Goal: Information Seeking & Learning: Learn about a topic

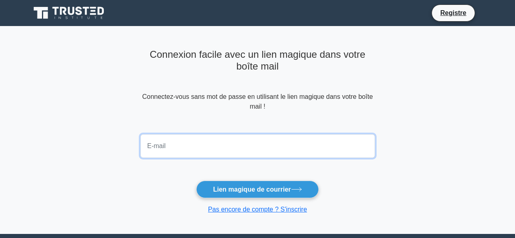
click at [202, 148] on input "email" at bounding box center [258, 146] width 235 height 24
type input "anohkadjo@gmail.com"
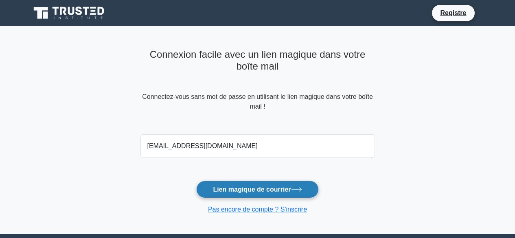
click at [267, 189] on font "Lien magique de courrier" at bounding box center [252, 189] width 78 height 7
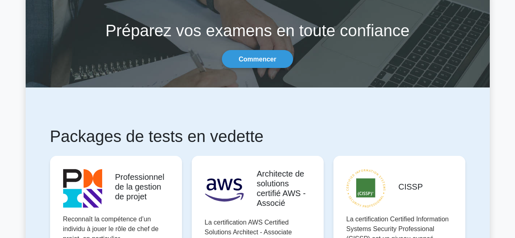
scroll to position [124, 0]
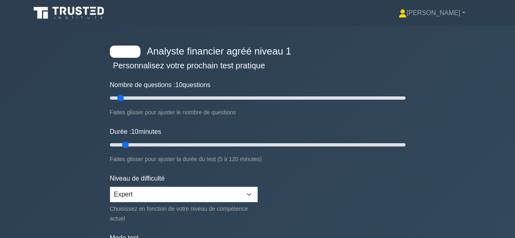
click at [491, 132] on div "Analyste financier agréé niveau 1 Personnalisez votre prochain test pratique No…" at bounding box center [257, 166] width 515 height 280
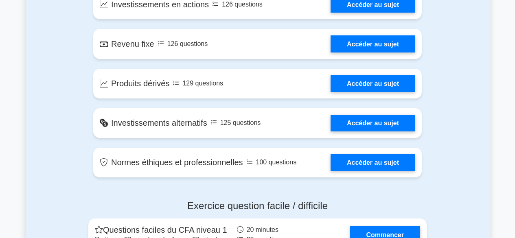
scroll to position [588, 0]
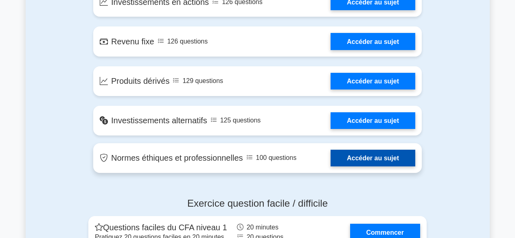
click at [331, 160] on link "Accéder au sujet" at bounding box center [373, 158] width 85 height 17
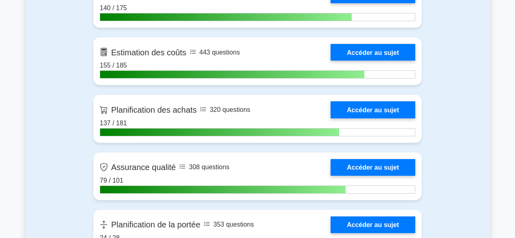
scroll to position [1077, 0]
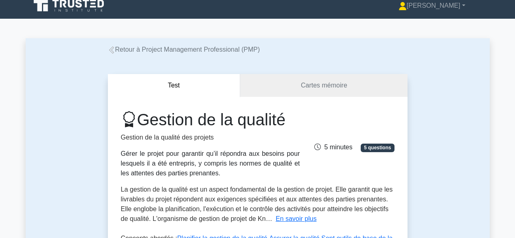
scroll to position [12, 0]
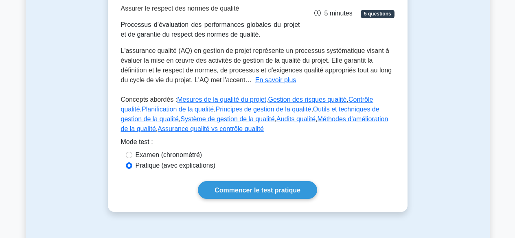
scroll to position [138, 0]
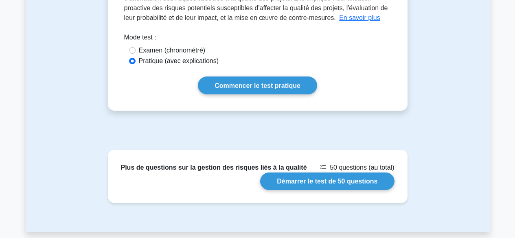
scroll to position [189, 0]
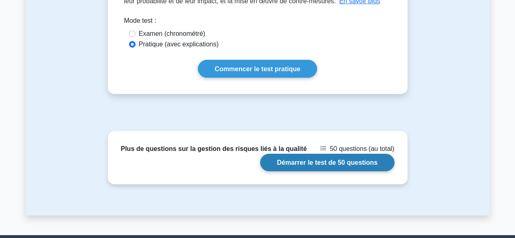
click at [374, 166] on link "Démarrer le test de 50 questions" at bounding box center [327, 163] width 134 height 18
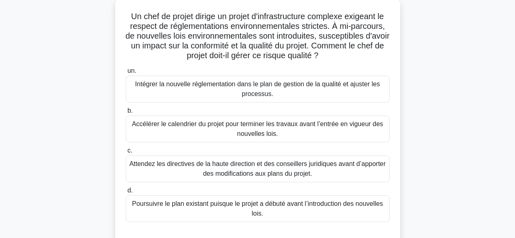
scroll to position [63, 0]
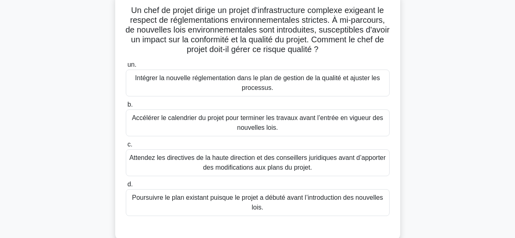
click at [321, 161] on font "Attendez les directives de la haute direction et des conseillers juridiques ava…" at bounding box center [258, 162] width 257 height 17
click at [126, 148] on input "c. Attendez les directives de la haute direction et des conseillers juridiques …" at bounding box center [126, 144] width 0 height 5
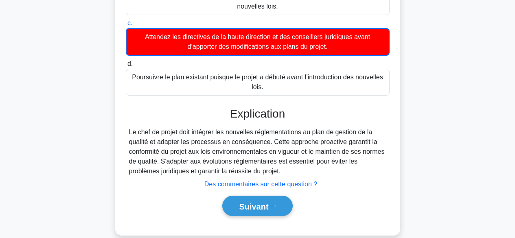
scroll to position [202, 0]
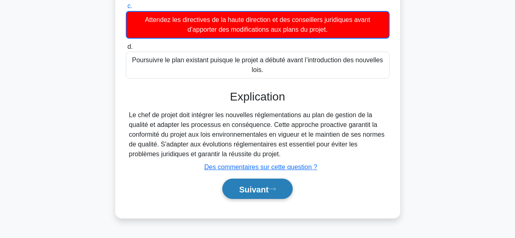
click at [269, 188] on font "Suivant" at bounding box center [253, 189] width 29 height 9
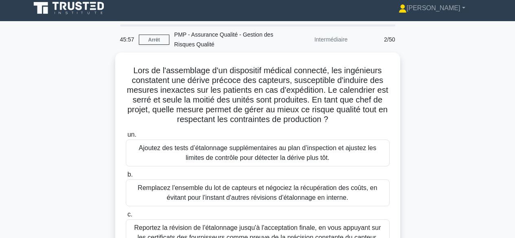
scroll to position [2, 0]
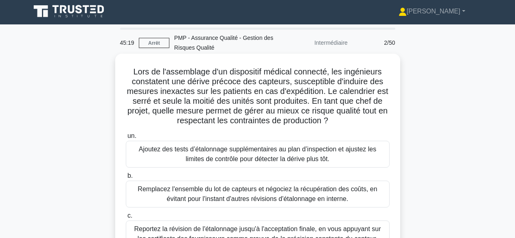
drag, startPoint x: 315, startPoint y: 101, endPoint x: 383, endPoint y: 117, distance: 69.5
click at [383, 117] on h5 "Lors de l'assemblage d'un dispositif médical connecté, les ingénieurs constaten…" at bounding box center [258, 96] width 266 height 59
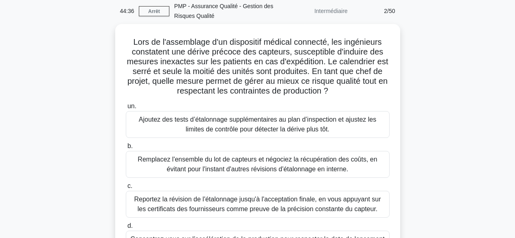
scroll to position [0, 0]
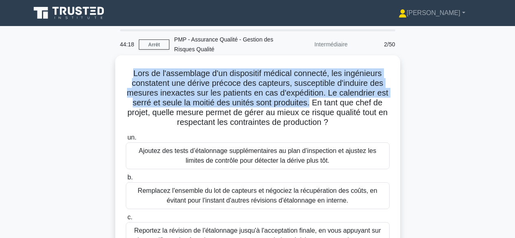
drag, startPoint x: 133, startPoint y: 69, endPoint x: 311, endPoint y: 100, distance: 181.1
click at [311, 100] on font "Lors de l'assemblage d'un dispositif médical connecté, les ingénieurs constaten…" at bounding box center [258, 98] width 262 height 58
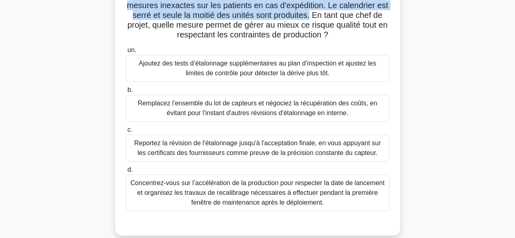
scroll to position [90, 0]
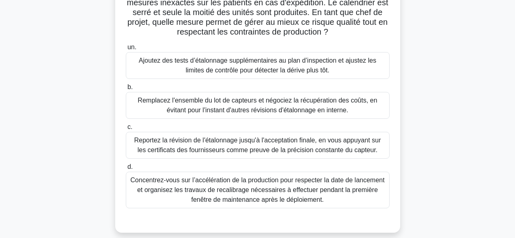
click at [302, 138] on font "Reportez la révision de l'étalonnage jusqu'à l'acceptation finale, en vous appu…" at bounding box center [257, 145] width 247 height 17
click at [126, 130] on input "c. Reportez la révision de l'étalonnage jusqu'à l'acceptation finale, en vous a…" at bounding box center [126, 127] width 0 height 5
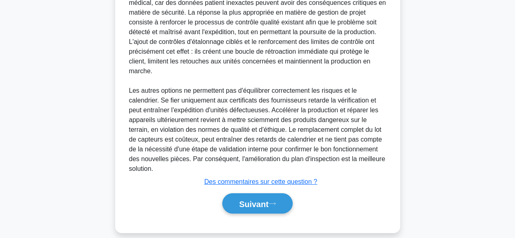
scroll to position [354, 0]
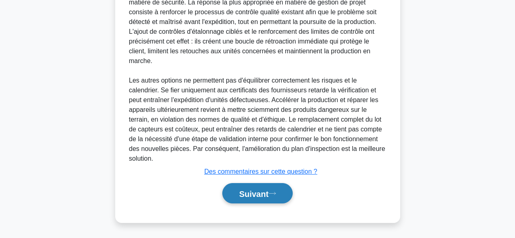
click at [267, 190] on font "Suivant" at bounding box center [253, 193] width 29 height 9
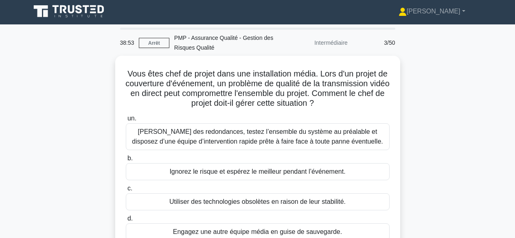
scroll to position [0, 0]
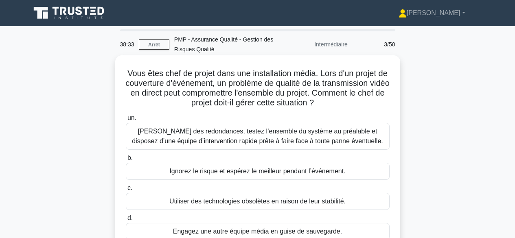
drag, startPoint x: 131, startPoint y: 71, endPoint x: 366, endPoint y: 105, distance: 237.5
click at [366, 105] on h5 "Vous êtes chef de projet dans une installation média. Lors d'un projet de couve…" at bounding box center [258, 88] width 266 height 40
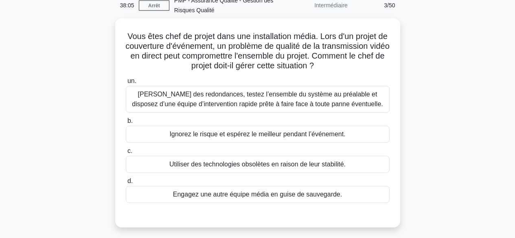
scroll to position [14, 0]
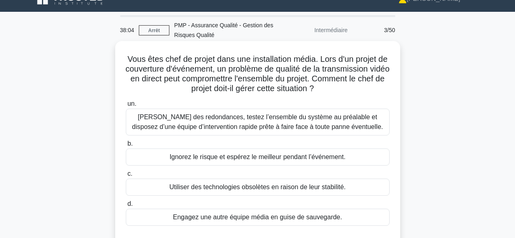
click at [352, 125] on font "Prévoyez des redondances, testez l’ensemble du système au préalable et disposez…" at bounding box center [257, 122] width 251 height 17
click at [126, 107] on input "un. Prévoyez des redondances, testez l’ensemble du système au préalable et disp…" at bounding box center [126, 103] width 0 height 5
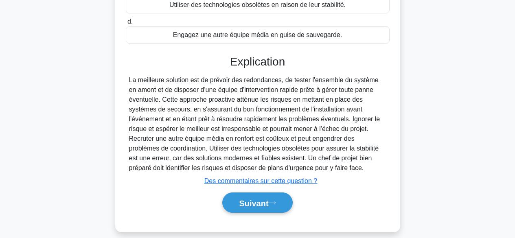
scroll to position [207, 0]
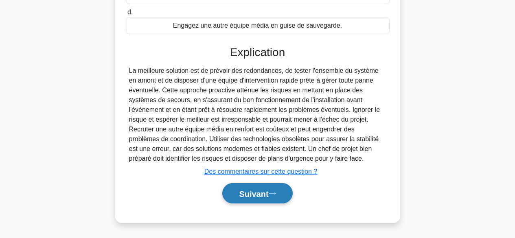
click at [251, 189] on font "Suivant" at bounding box center [253, 193] width 29 height 9
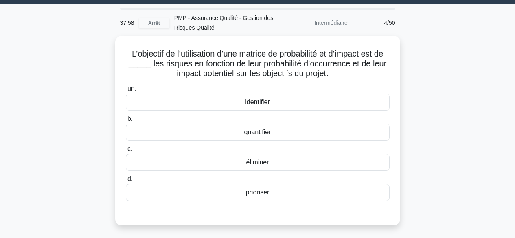
scroll to position [5, 0]
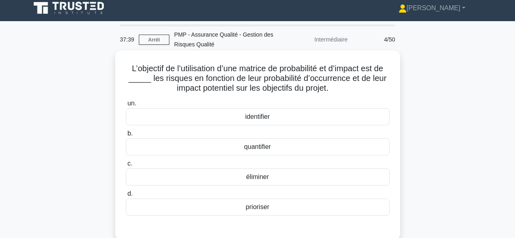
click at [348, 145] on div "quantifier" at bounding box center [258, 147] width 264 height 17
click at [126, 136] on input "b. quantifier" at bounding box center [126, 133] width 0 height 5
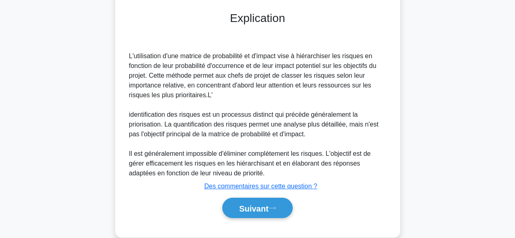
scroll to position [235, 0]
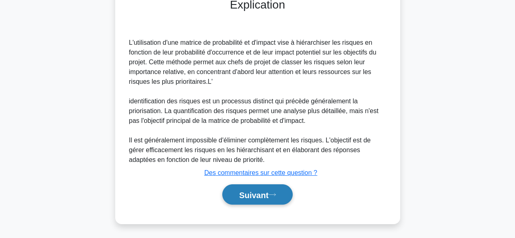
click at [258, 194] on font "Suivant" at bounding box center [253, 195] width 29 height 9
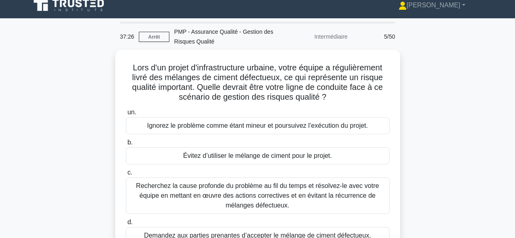
scroll to position [3, 0]
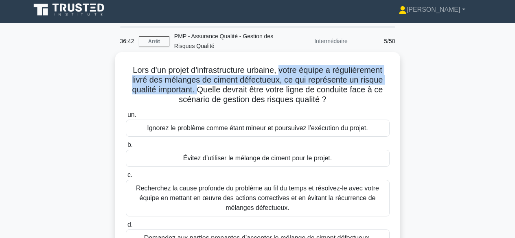
drag, startPoint x: 282, startPoint y: 71, endPoint x: 199, endPoint y: 86, distance: 84.5
click at [199, 86] on font "Lors d'un projet d'infrastructure urbaine, votre équipe a régulièrement livré d…" at bounding box center [257, 85] width 251 height 38
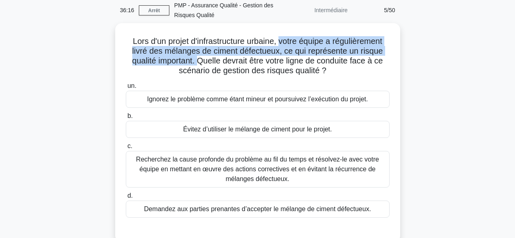
scroll to position [28, 0]
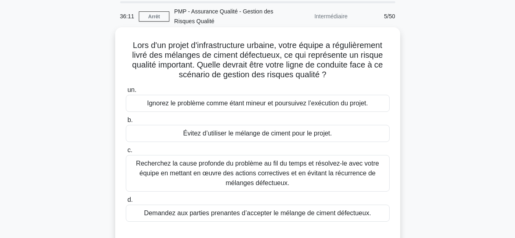
click at [355, 170] on font "Recherchez la cause profonde du problème au fil du temps et résolvez-le avec vo…" at bounding box center [257, 173] width 243 height 26
click at [126, 153] on input "c. Recherchez la cause profonde du problème au fil du temps et résolvez-le avec…" at bounding box center [126, 150] width 0 height 5
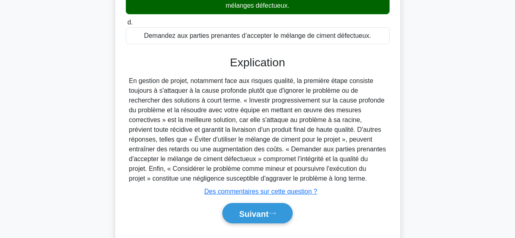
scroll to position [227, 0]
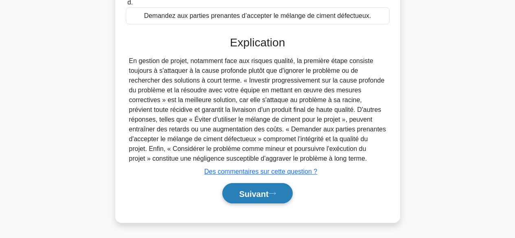
click at [269, 192] on font "Suivant" at bounding box center [253, 193] width 29 height 9
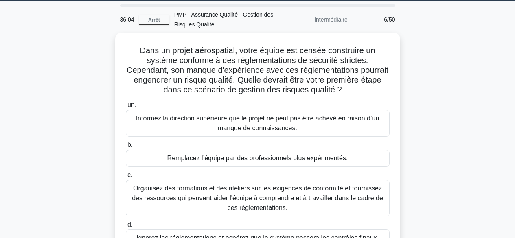
scroll to position [7, 0]
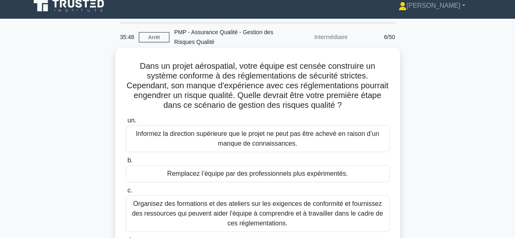
drag, startPoint x: 140, startPoint y: 65, endPoint x: 376, endPoint y: 101, distance: 238.7
click at [376, 101] on h5 "Dans un projet aérospatial, votre équipe est censée construire un système confo…" at bounding box center [258, 86] width 266 height 50
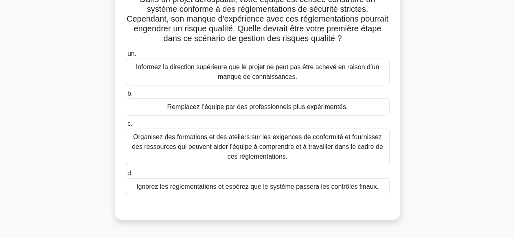
scroll to position [81, 0]
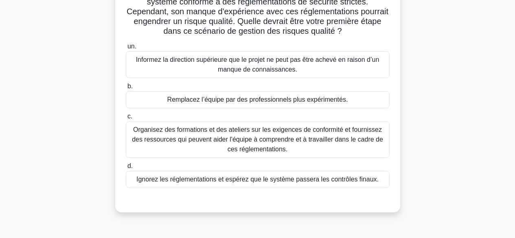
click at [318, 138] on font "Organisez des formations et des ateliers sur les exigences de conformité et fou…" at bounding box center [257, 139] width 251 height 26
click at [126, 119] on input "c. Organisez des formations et des ateliers sur les exigences de conformité et …" at bounding box center [126, 116] width 0 height 5
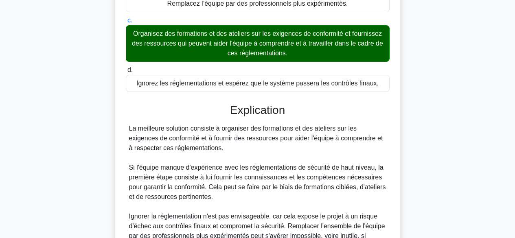
scroll to position [285, 0]
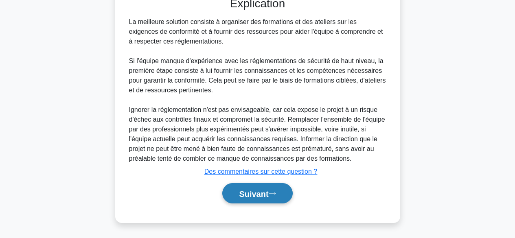
click at [272, 195] on icon at bounding box center [272, 194] width 7 height 4
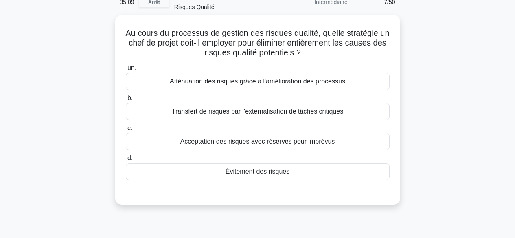
scroll to position [0, 0]
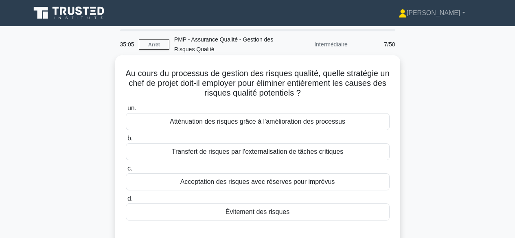
drag, startPoint x: 132, startPoint y: 71, endPoint x: 337, endPoint y: 95, distance: 205.9
click at [333, 96] on h5 "Au cours du processus de gestion des risques qualité, quelle stratégie un chef …" at bounding box center [258, 83] width 266 height 30
click at [310, 120] on font "Atténuation des risques grâce à l'amélioration des processus" at bounding box center [258, 121] width 176 height 7
click at [126, 111] on input "un. Atténuation des risques grâce à l'amélioration des processus" at bounding box center [126, 108] width 0 height 5
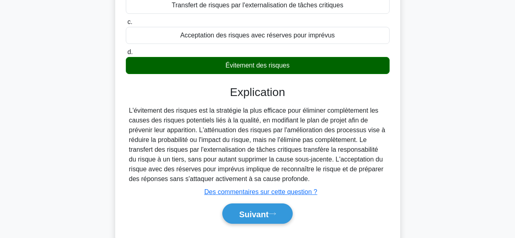
scroll to position [159, 0]
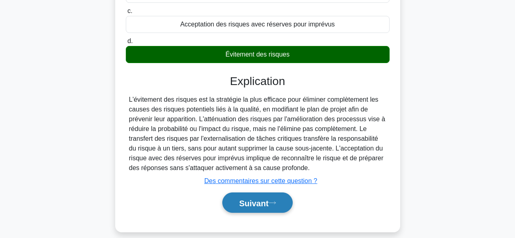
click at [261, 203] on font "Suivant" at bounding box center [253, 203] width 29 height 9
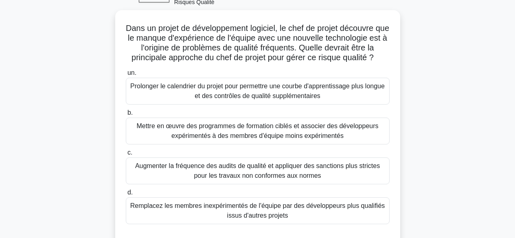
scroll to position [42, 0]
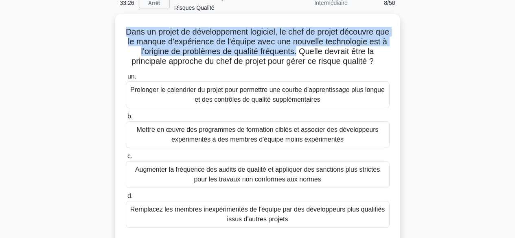
drag, startPoint x: 129, startPoint y: 31, endPoint x: 308, endPoint y: 48, distance: 180.5
click at [308, 48] on h5 "Dans un projet de développement logiciel, le chef de projet découvre que le man…" at bounding box center [258, 47] width 266 height 40
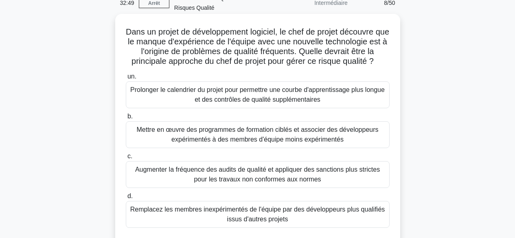
click at [280, 132] on font "Mettre en œuvre des programmes de formation ciblés et associer des développeurs…" at bounding box center [257, 134] width 242 height 17
click at [126, 119] on input "b. Mettre en œuvre des programmes de formation ciblés et associer des développe…" at bounding box center [126, 116] width 0 height 5
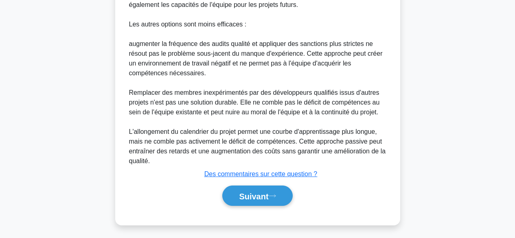
scroll to position [451, 0]
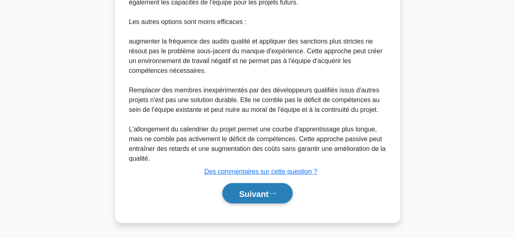
click at [255, 190] on font "Suivant" at bounding box center [253, 193] width 29 height 9
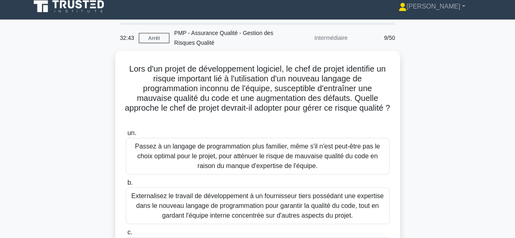
scroll to position [3, 0]
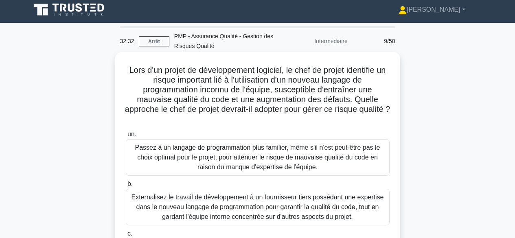
drag, startPoint x: 129, startPoint y: 70, endPoint x: 278, endPoint y: 118, distance: 157.1
click at [278, 118] on h5 "Lors d'un projet de développement logiciel, le chef de projet identifie un risq…" at bounding box center [258, 94] width 266 height 59
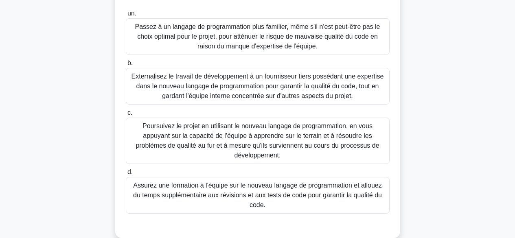
scroll to position [127, 0]
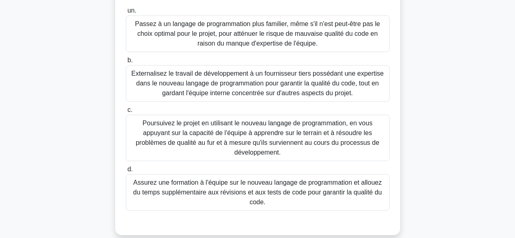
click at [317, 192] on font "Assurez une formation à l'équipe sur le nouveau langage de programmation et all…" at bounding box center [257, 192] width 249 height 26
click at [126, 172] on input "d. Assurez une formation à l'équipe sur le nouveau langage de programmation et …" at bounding box center [126, 169] width 0 height 5
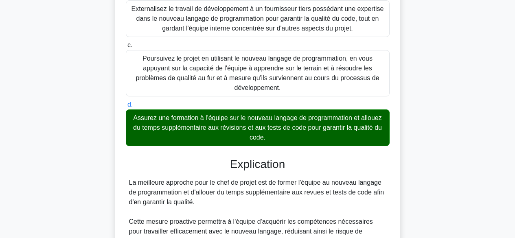
scroll to position [403, 0]
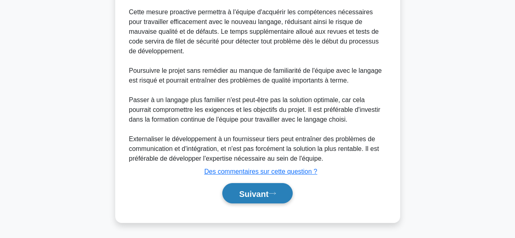
click at [269, 193] on font "Suivant" at bounding box center [253, 193] width 29 height 9
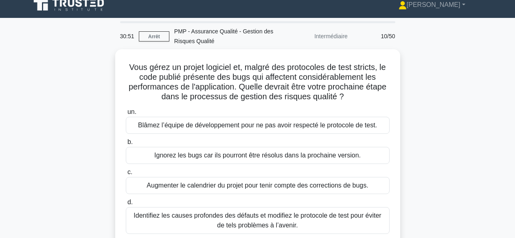
scroll to position [2, 0]
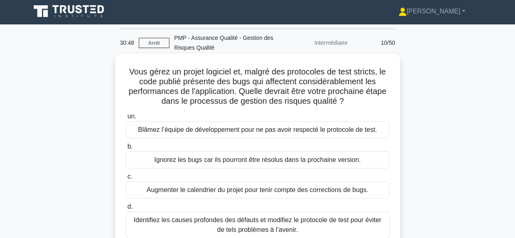
drag, startPoint x: 125, startPoint y: 71, endPoint x: 362, endPoint y: 103, distance: 238.8
click at [362, 103] on h5 "Vous gérez un projet logiciel et, malgré des protocoles de test stricts, le cod…" at bounding box center [258, 87] width 266 height 40
click at [359, 221] on font "Identifiez les causes profondes des défauts et modifiez le protocole de test po…" at bounding box center [258, 225] width 248 height 17
click at [126, 210] on input "d. Identifiez les causes profondes des défauts et modifiez le protocole de test…" at bounding box center [126, 207] width 0 height 5
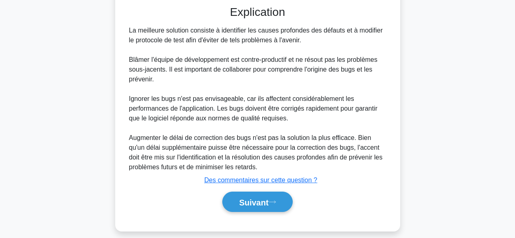
scroll to position [256, 0]
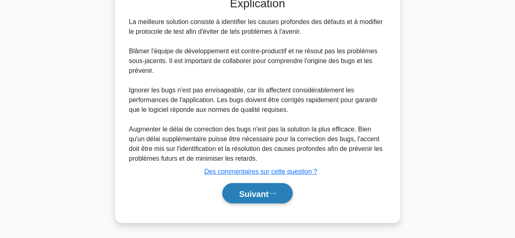
click at [288, 192] on button "Suivant" at bounding box center [257, 193] width 70 height 21
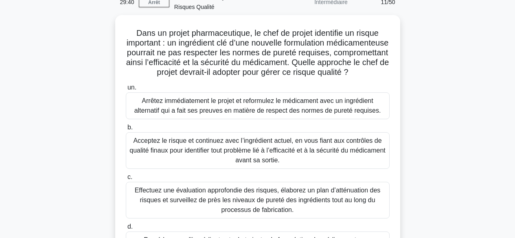
scroll to position [29, 0]
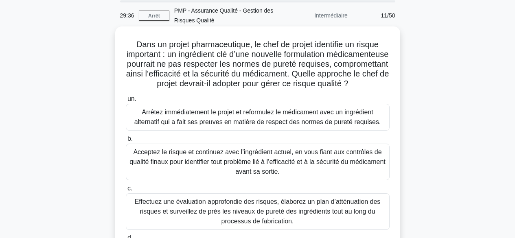
drag, startPoint x: 133, startPoint y: 44, endPoint x: 315, endPoint y: 90, distance: 187.6
click at [315, 89] on h5 "Dans un projet pharmaceutique, le chef de projet identifie un risque important …" at bounding box center [258, 65] width 266 height 50
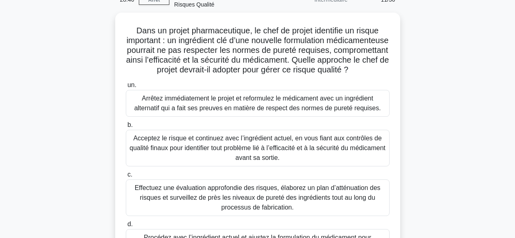
scroll to position [37, 0]
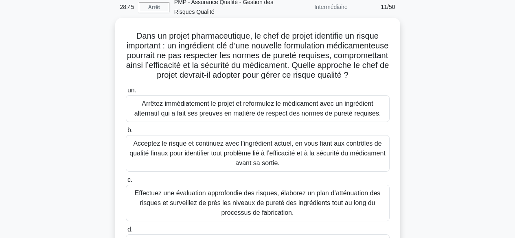
click at [371, 117] on font "Arrêtez immédiatement le projet et reformulez le médicament avec un ingrédient …" at bounding box center [257, 108] width 247 height 17
click at [126, 93] on input "un. Arrêtez immédiatement le projet et reformulez le médicament avec un ingrédi…" at bounding box center [126, 90] width 0 height 5
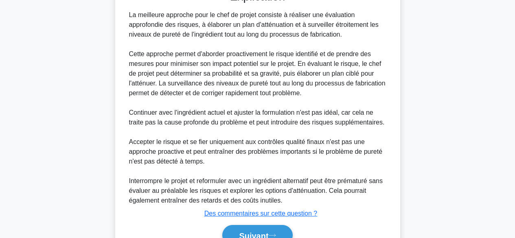
scroll to position [384, 0]
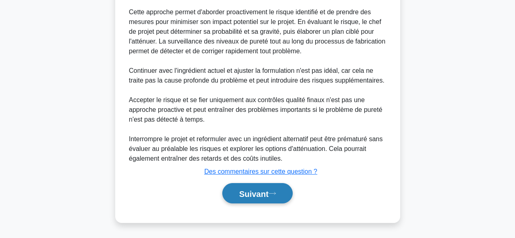
click at [263, 190] on font "Suivant" at bounding box center [253, 193] width 29 height 9
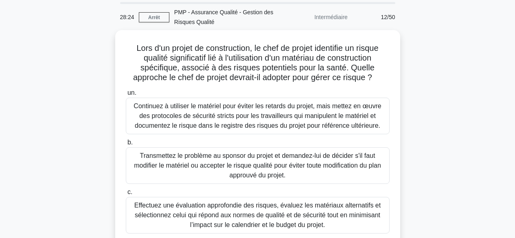
scroll to position [20, 0]
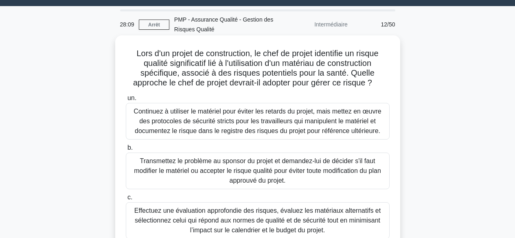
drag, startPoint x: 130, startPoint y: 54, endPoint x: 379, endPoint y: 86, distance: 250.6
click at [379, 86] on h5 "Lors d'un projet de construction, le chef de projet identifie un risque qualité…" at bounding box center [258, 68] width 266 height 40
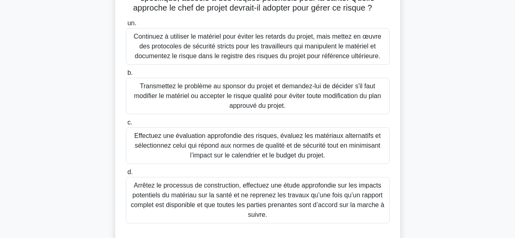
scroll to position [98, 0]
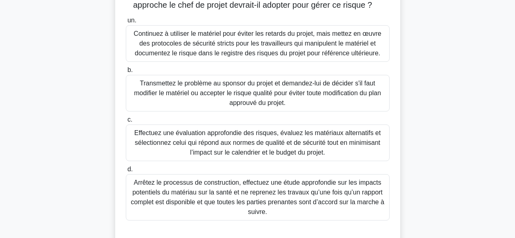
click at [350, 152] on font "Effectuez une évaluation approfondie des risques, évaluez les matériaux alterna…" at bounding box center [258, 142] width 257 height 29
click at [126, 123] on input "c. Effectuez une évaluation approfondie des risques, évaluez les matériaux alte…" at bounding box center [126, 119] width 0 height 5
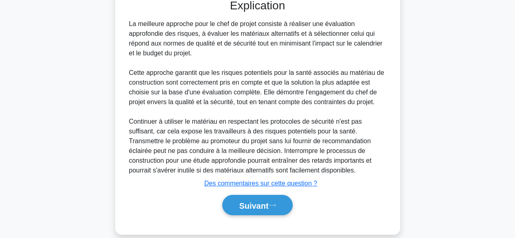
scroll to position [344, 0]
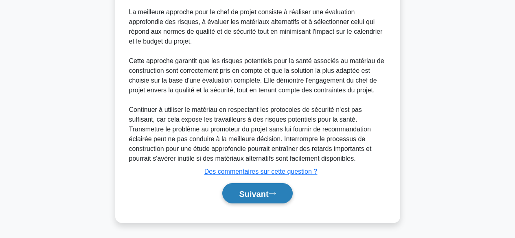
click at [253, 190] on font "Suivant" at bounding box center [253, 193] width 29 height 9
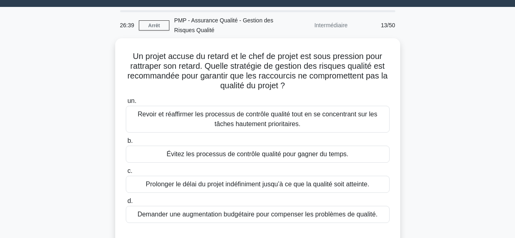
scroll to position [17, 0]
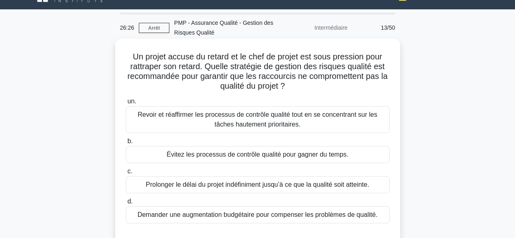
drag, startPoint x: 206, startPoint y: 66, endPoint x: 334, endPoint y: 86, distance: 129.4
click at [334, 86] on h5 "Un projet accuse du retard et le chef de projet est sous pression pour rattrape…" at bounding box center [258, 72] width 266 height 40
click at [334, 122] on font "Revoir et réaffirmer les processus de contrôle qualité tout en se concentrant s…" at bounding box center [258, 120] width 257 height 20
click at [126, 104] on input "un. Revoir et réaffirmer les processus de contrôle qualité tout en se concentra…" at bounding box center [126, 101] width 0 height 5
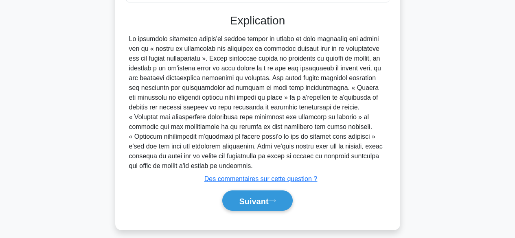
scroll to position [246, 0]
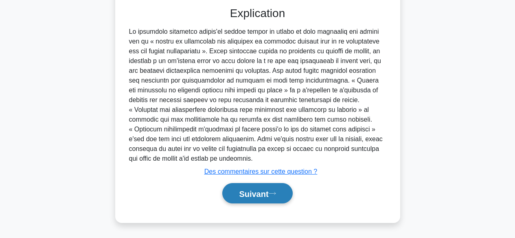
click at [254, 191] on font "Suivant" at bounding box center [253, 193] width 29 height 9
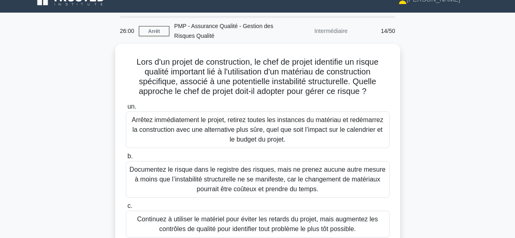
scroll to position [0, 0]
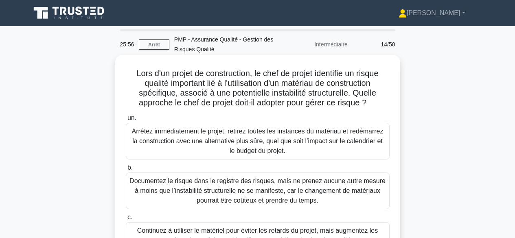
drag, startPoint x: 132, startPoint y: 72, endPoint x: 374, endPoint y: 106, distance: 244.8
click at [374, 106] on h5 "Lors d'un projet de construction, le chef de projet identifie un risque qualité…" at bounding box center [258, 88] width 266 height 40
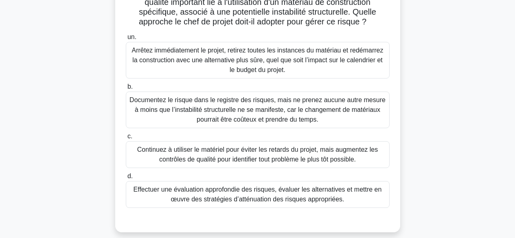
scroll to position [86, 0]
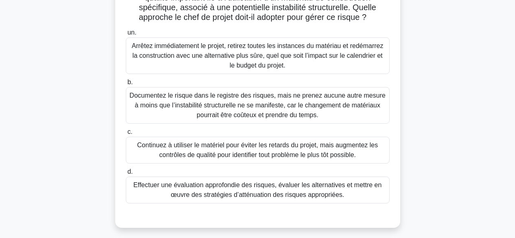
click at [339, 189] on font "Effectuer une évaluation approfondie des risques, évaluer les alternatives et m…" at bounding box center [258, 190] width 249 height 17
click at [126, 175] on input "d. Effectuer une évaluation approfondie des risques, évaluer les alternatives e…" at bounding box center [126, 172] width 0 height 5
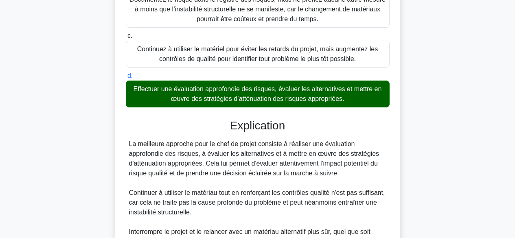
scroll to position [373, 0]
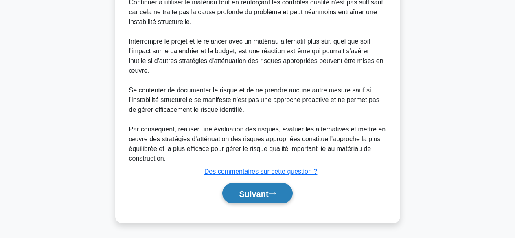
click at [265, 192] on font "Suivant" at bounding box center [253, 193] width 29 height 9
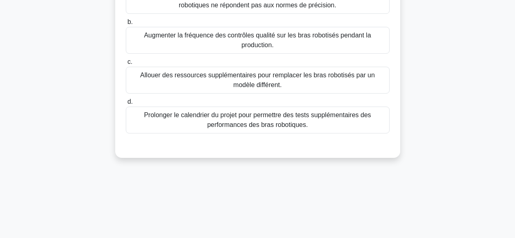
scroll to position [0, 0]
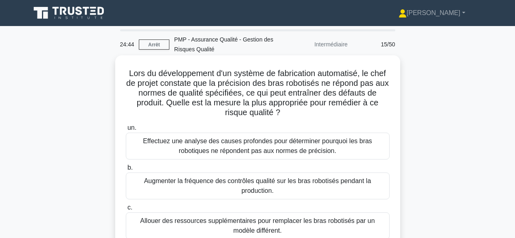
drag, startPoint x: 128, startPoint y: 72, endPoint x: 309, endPoint y: 110, distance: 185.7
click at [309, 110] on h5 "Lors du développement d'un système de fabrication automatisé, le chef de projet…" at bounding box center [258, 93] width 266 height 50
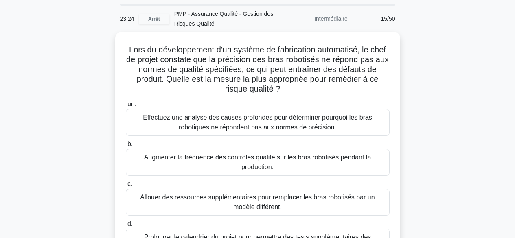
scroll to position [22, 0]
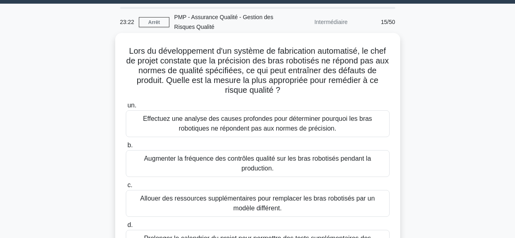
click at [330, 127] on font "Effectuez une analyse des causes profondes pour déterminer pourquoi les bras ro…" at bounding box center [257, 123] width 229 height 17
click at [126, 108] on input "un. Effectuez une analyse des causes profondes pour déterminer pourquoi les bra…" at bounding box center [126, 105] width 0 height 5
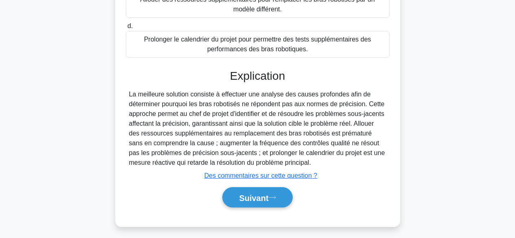
scroll to position [227, 0]
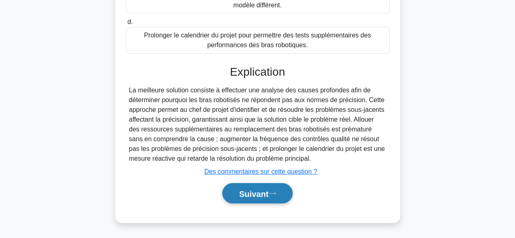
click at [252, 192] on font "Suivant" at bounding box center [253, 193] width 29 height 9
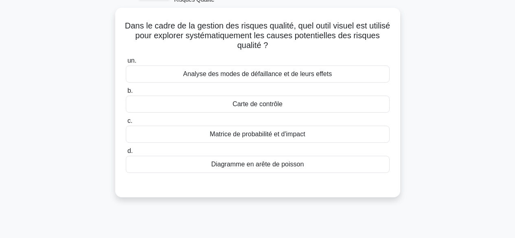
scroll to position [0, 0]
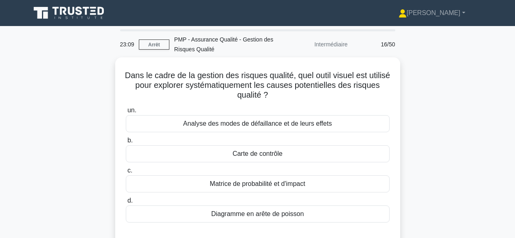
drag, startPoint x: 136, startPoint y: 70, endPoint x: 402, endPoint y: 97, distance: 267.5
click at [402, 97] on div "Dans le cadre de la gestion des risques qualité, quel outil visuel est utilisé …" at bounding box center [258, 157] width 465 height 200
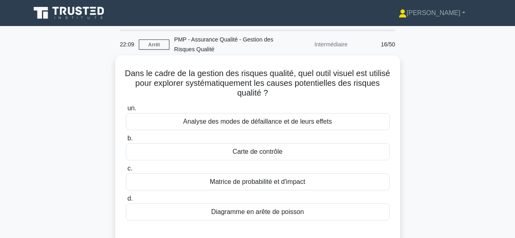
click at [293, 209] on font "Diagramme en arête de poisson" at bounding box center [257, 212] width 93 height 7
click at [126, 202] on input "d. Diagramme en arête de poisson" at bounding box center [126, 198] width 0 height 5
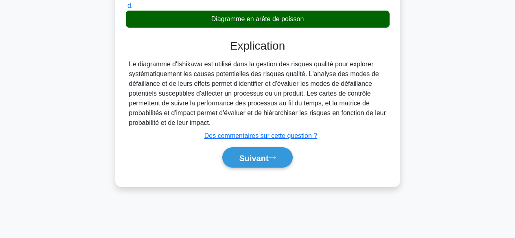
scroll to position [196, 0]
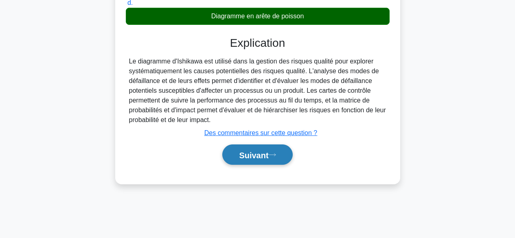
click at [261, 154] on font "Suivant" at bounding box center [253, 155] width 29 height 9
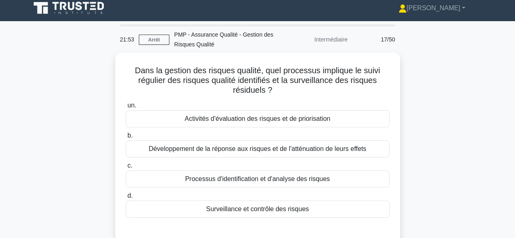
scroll to position [0, 0]
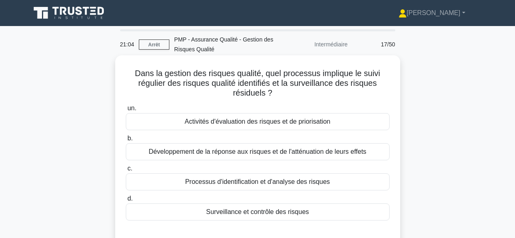
click at [339, 214] on div "Surveillance et contrôle des risques" at bounding box center [258, 212] width 264 height 17
click at [126, 202] on input "d. Surveillance et contrôle des risques" at bounding box center [126, 198] width 0 height 5
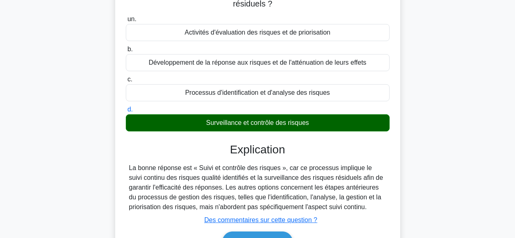
scroll to position [202, 0]
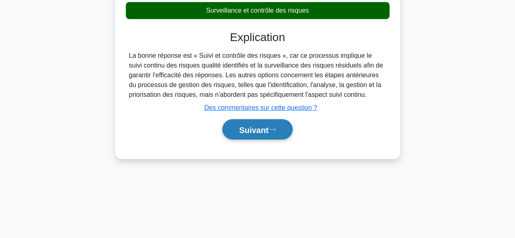
click at [265, 134] on font "Suivant" at bounding box center [253, 129] width 29 height 9
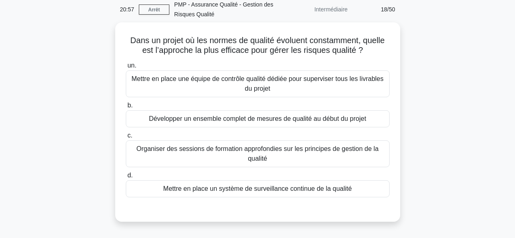
scroll to position [36, 0]
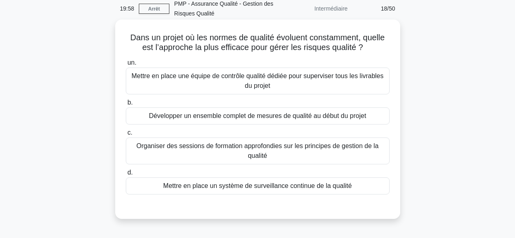
click at [351, 185] on font "Mettre en place un système de surveillance continue de la qualité" at bounding box center [257, 186] width 189 height 7
click at [126, 176] on input "d. Mettre en place un système de surveillance continue de la qualité" at bounding box center [126, 172] width 0 height 5
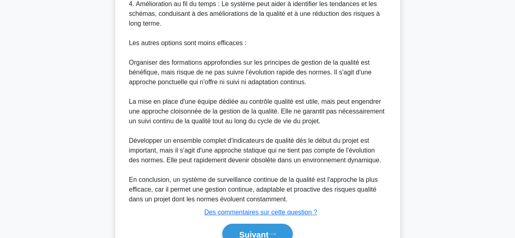
scroll to position [442, 0]
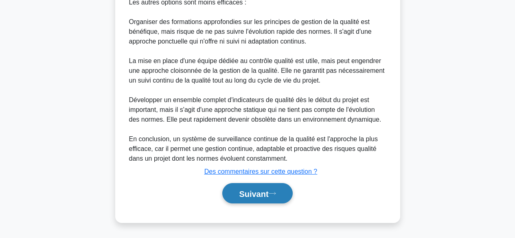
click at [268, 194] on font "Suivant" at bounding box center [253, 193] width 29 height 9
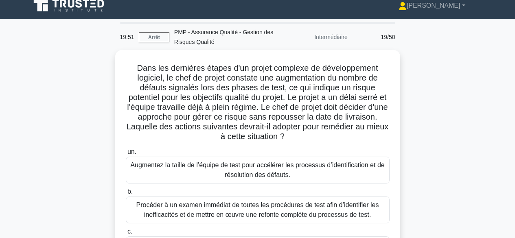
scroll to position [0, 0]
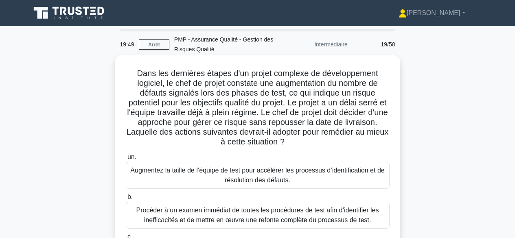
drag, startPoint x: 134, startPoint y: 77, endPoint x: 335, endPoint y: 141, distance: 210.3
click at [333, 145] on h5 "Dans les dernières étapes d'un projet complexe de développement logiciel, le ch…" at bounding box center [258, 107] width 266 height 79
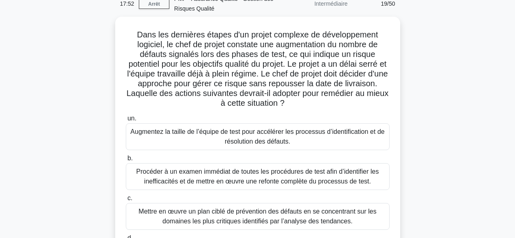
scroll to position [55, 0]
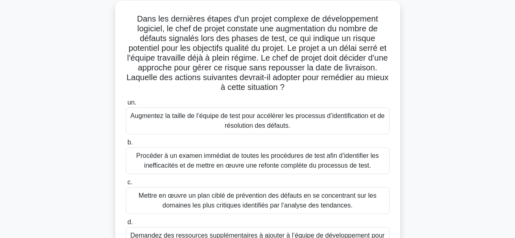
click at [316, 199] on font "Mettre en œuvre un plan ciblé de prévention des défauts en se concentrant sur l…" at bounding box center [258, 200] width 238 height 17
click at [126, 185] on input "c. Mettre en œuvre un plan ciblé de prévention des défauts en se concentrant su…" at bounding box center [126, 182] width 0 height 5
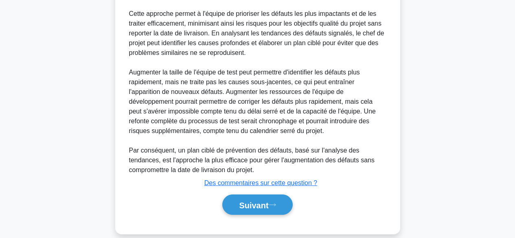
scroll to position [373, 0]
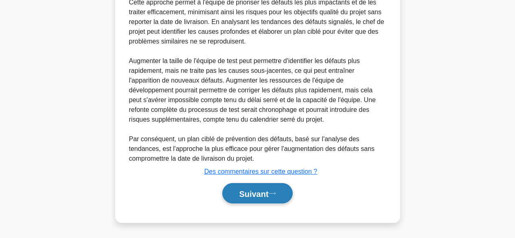
click at [260, 195] on font "Suivant" at bounding box center [253, 193] width 29 height 9
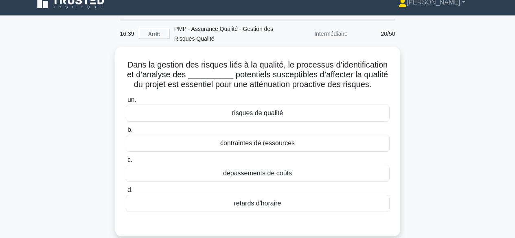
scroll to position [0, 0]
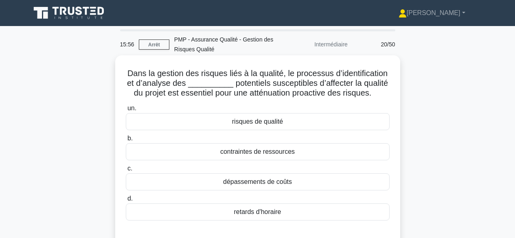
click at [291, 122] on div "risques de qualité" at bounding box center [258, 121] width 264 height 17
click at [126, 111] on input "un. risques de qualité" at bounding box center [126, 108] width 0 height 5
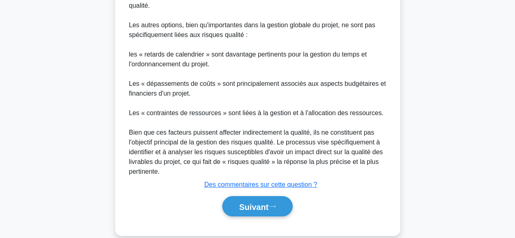
scroll to position [348, 0]
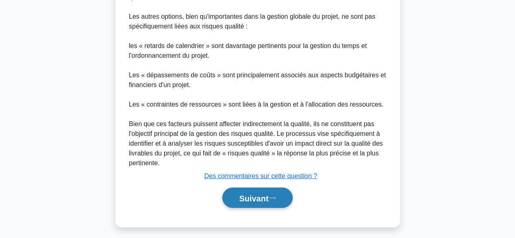
click at [264, 200] on font "Suivant" at bounding box center [253, 198] width 29 height 9
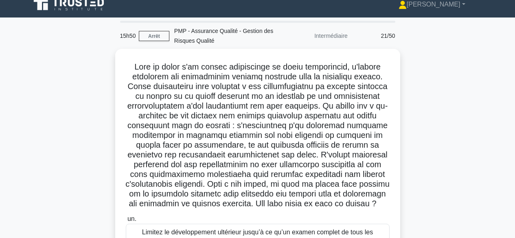
scroll to position [6, 0]
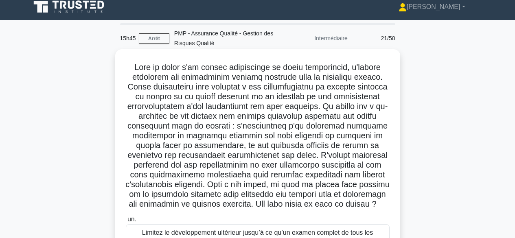
drag, startPoint x: 133, startPoint y: 68, endPoint x: 373, endPoint y: 205, distance: 275.5
click at [373, 205] on h5 ".spinner_0XTQ{transform-origin:center;animation:spinner_y6GP .75s linear infini…" at bounding box center [258, 136] width 266 height 148
click at [346, 111] on font at bounding box center [257, 136] width 264 height 146
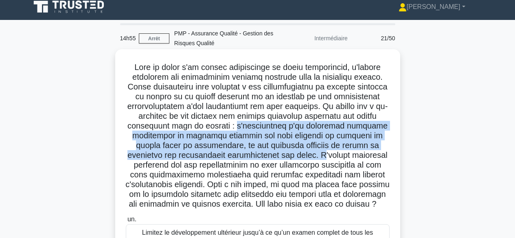
drag, startPoint x: 242, startPoint y: 125, endPoint x: 280, endPoint y: 156, distance: 49.8
click at [280, 156] on font at bounding box center [257, 136] width 264 height 146
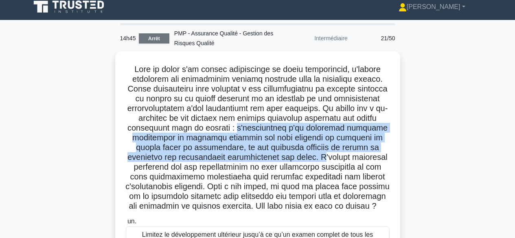
click at [155, 39] on font "Arrêt" at bounding box center [154, 39] width 12 height 6
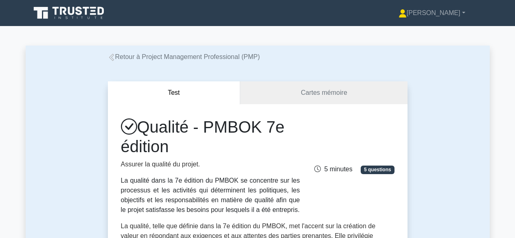
click at [485, 127] on div "Test Cartes mémoire Qualité - PMBOK 7e édition Assurer la qualité du projet. La…" at bounding box center [258, 234] width 465 height 345
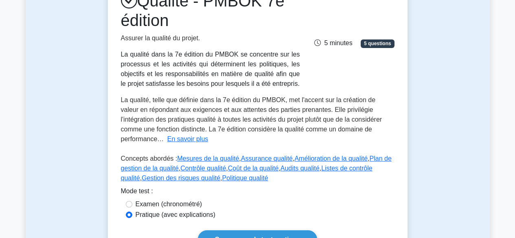
scroll to position [136, 0]
